Goal: Book appointment/travel/reservation

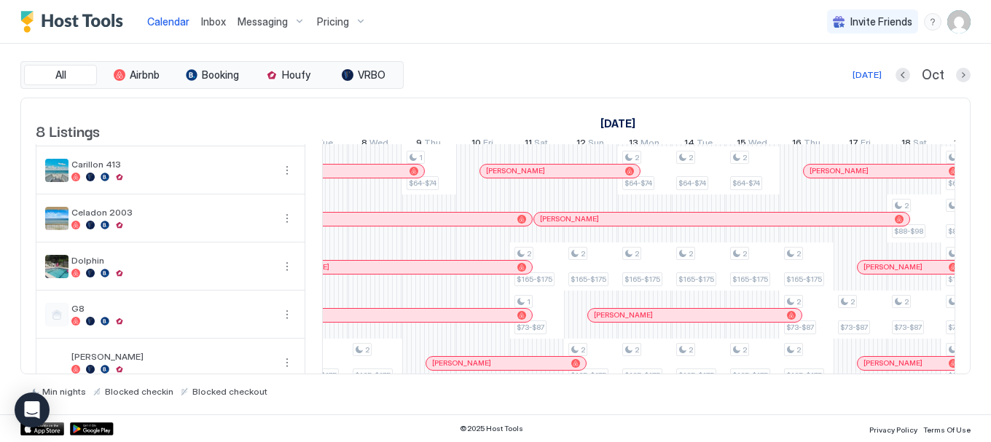
scroll to position [128, 0]
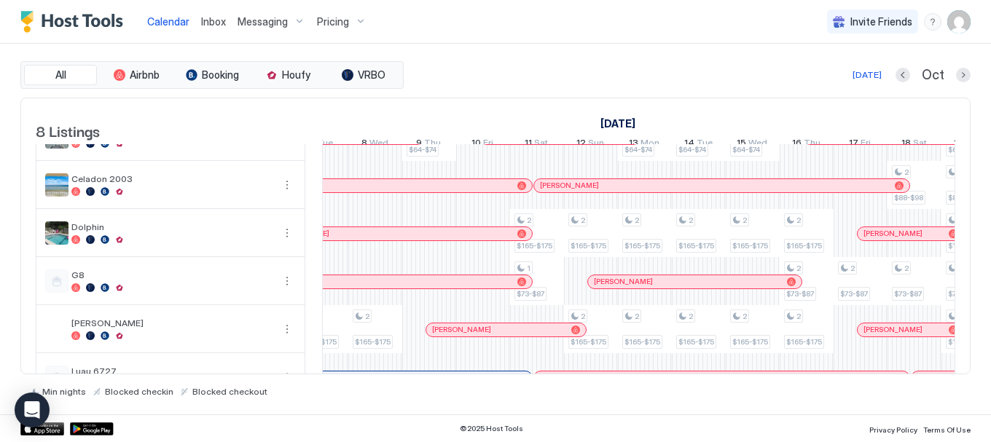
click at [962, 76] on button "Next month" at bounding box center [963, 75] width 15 height 15
click at [962, 74] on button "Next month" at bounding box center [963, 75] width 15 height 15
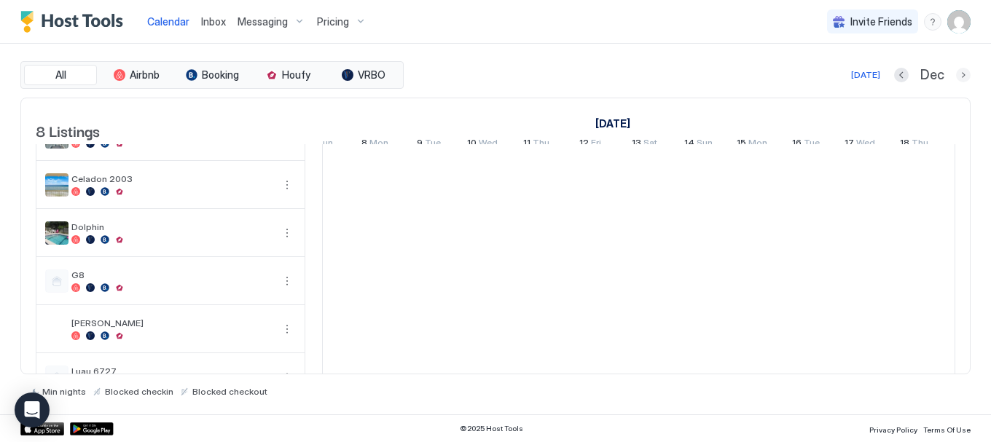
scroll to position [0, 810]
click at [962, 74] on button "Next month" at bounding box center [963, 75] width 15 height 15
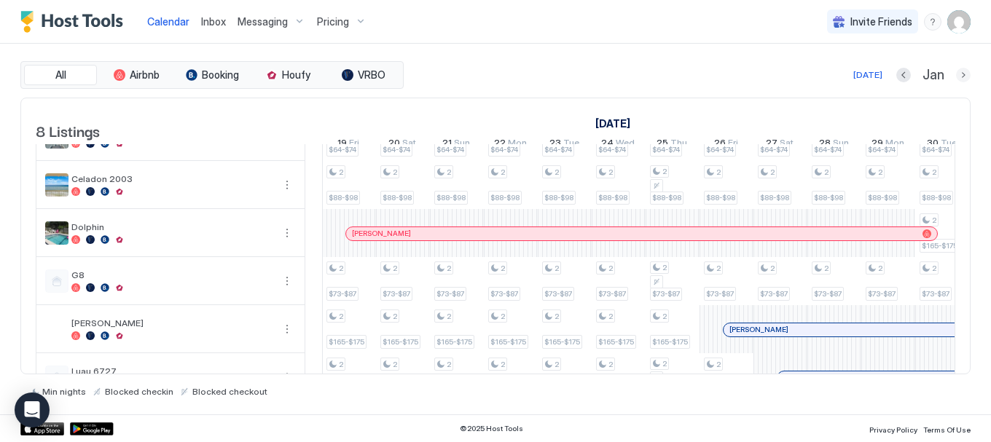
click at [964, 76] on button "Next month" at bounding box center [963, 75] width 15 height 15
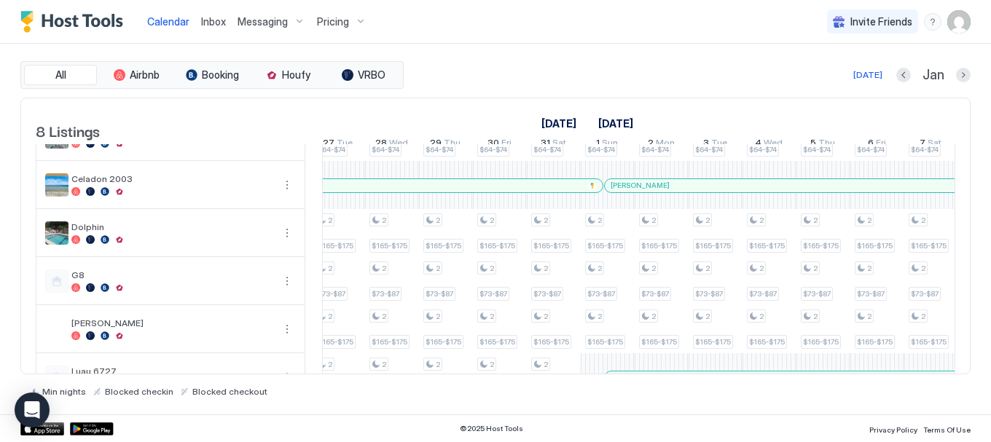
scroll to position [0, 0]
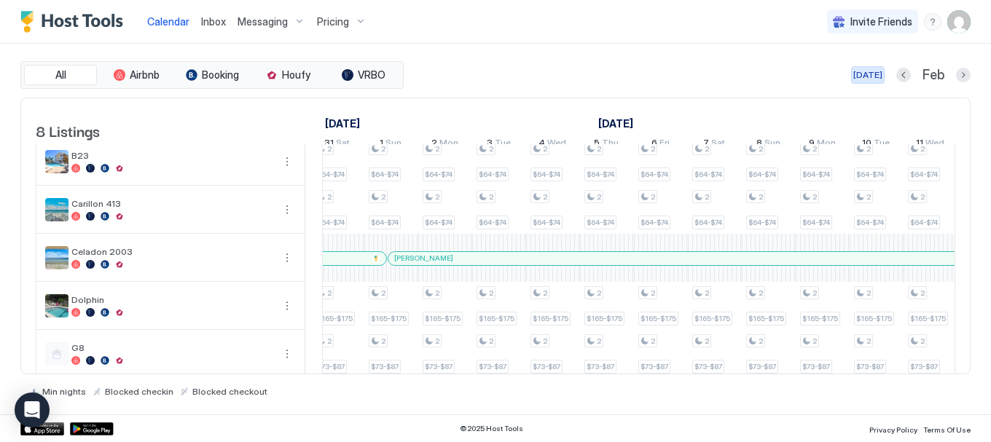
click at [866, 72] on div "[DATE]" at bounding box center [867, 74] width 29 height 13
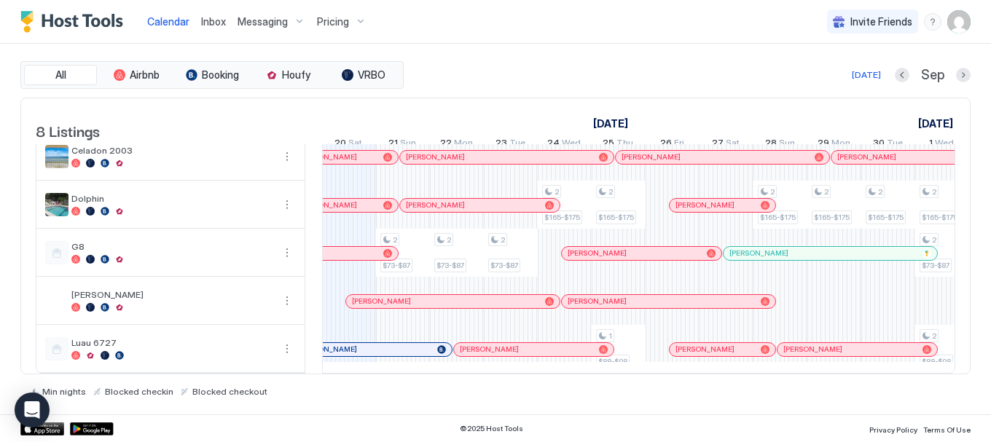
scroll to position [177, 0]
